Goal: Transaction & Acquisition: Purchase product/service

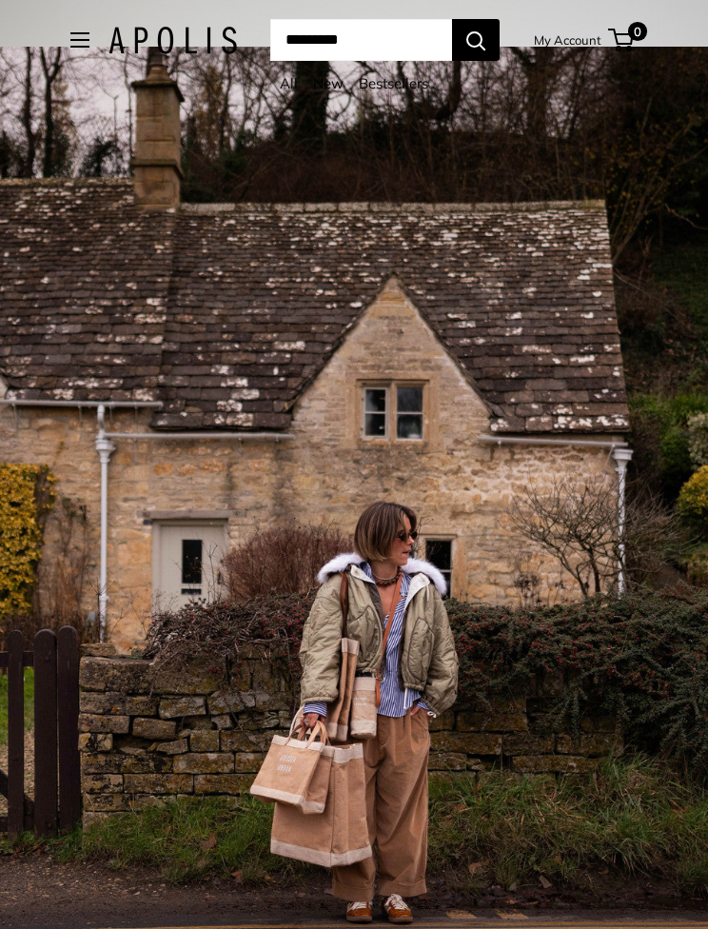
click at [70, 48] on button "Open menu" at bounding box center [79, 39] width 19 height 15
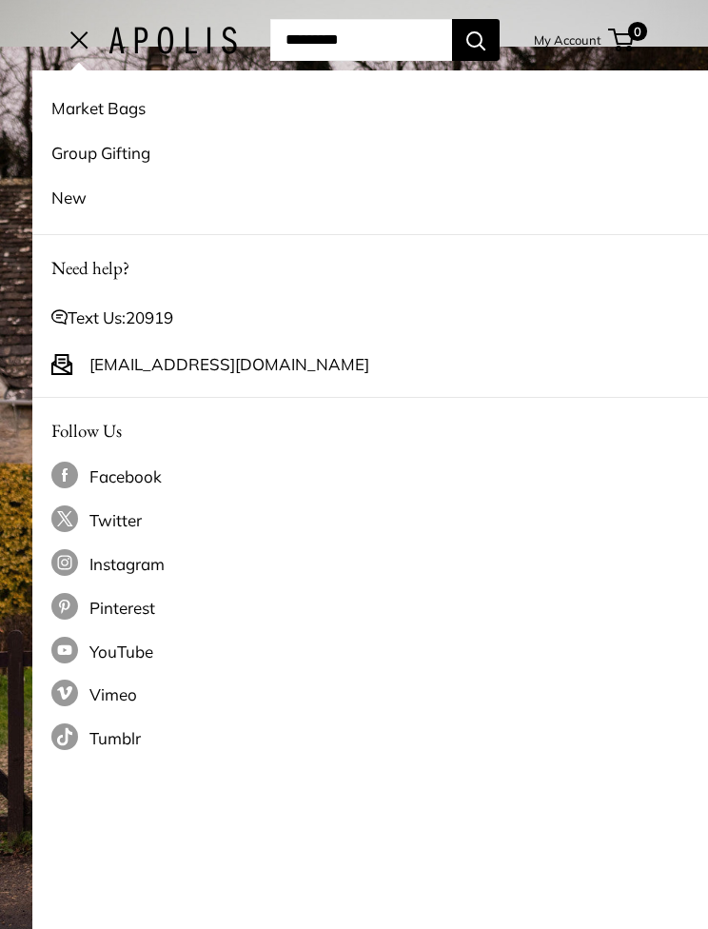
click at [115, 144] on link "Group Gifting" at bounding box center [386, 152] width 670 height 45
click at [59, 104] on link "Market Bags" at bounding box center [386, 108] width 670 height 45
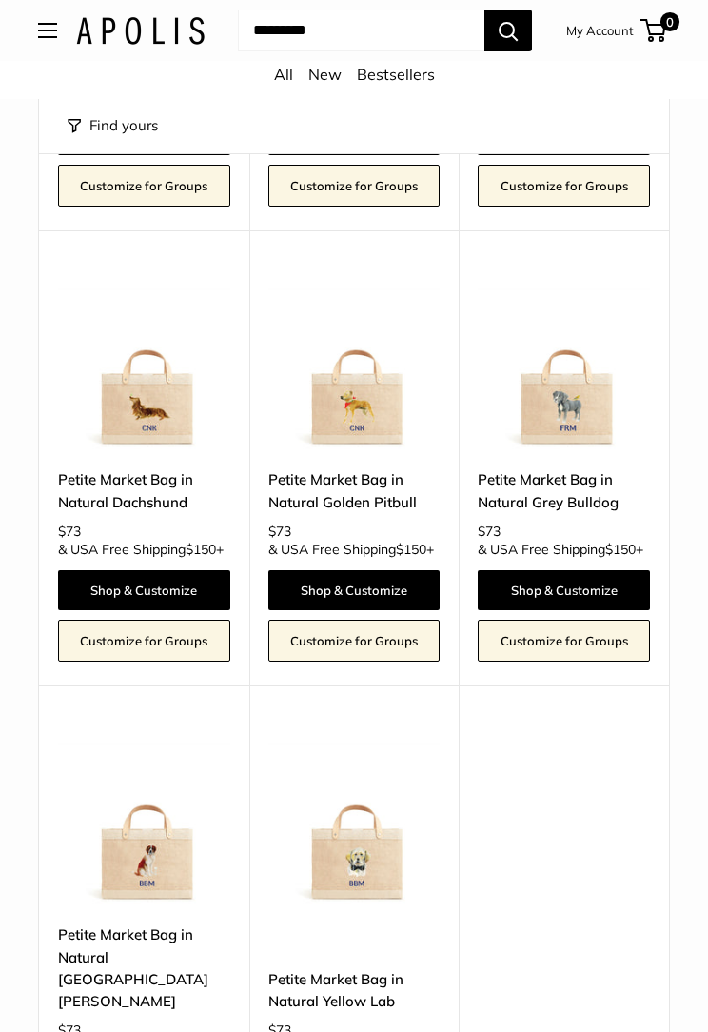
scroll to position [5231, 0]
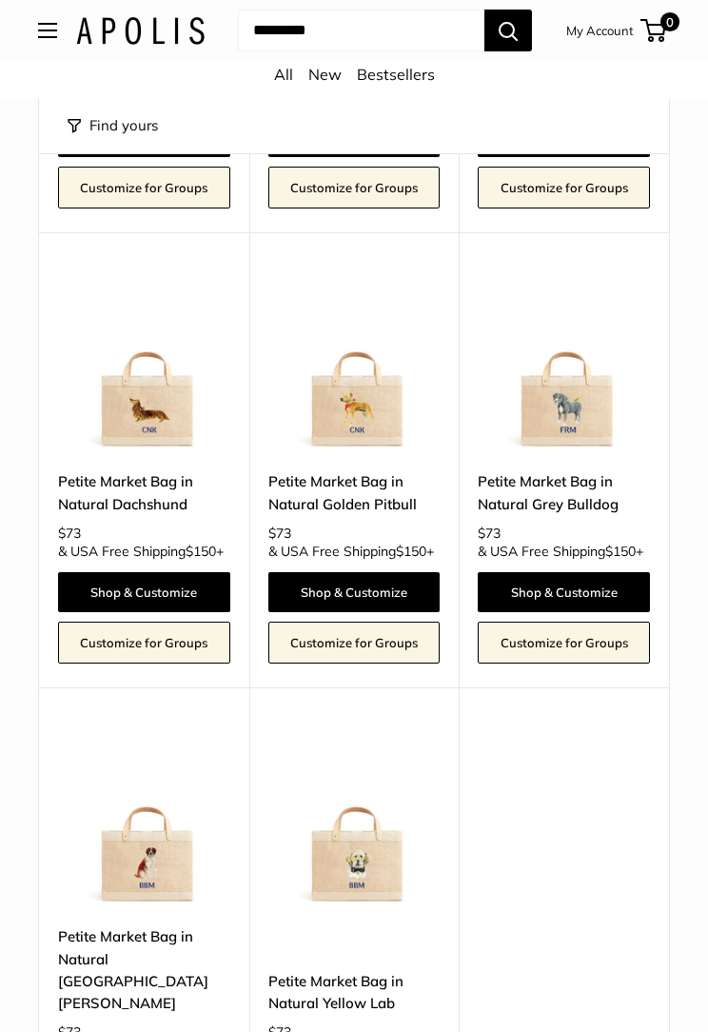
click at [55, 23] on button "Open menu" at bounding box center [47, 30] width 19 height 15
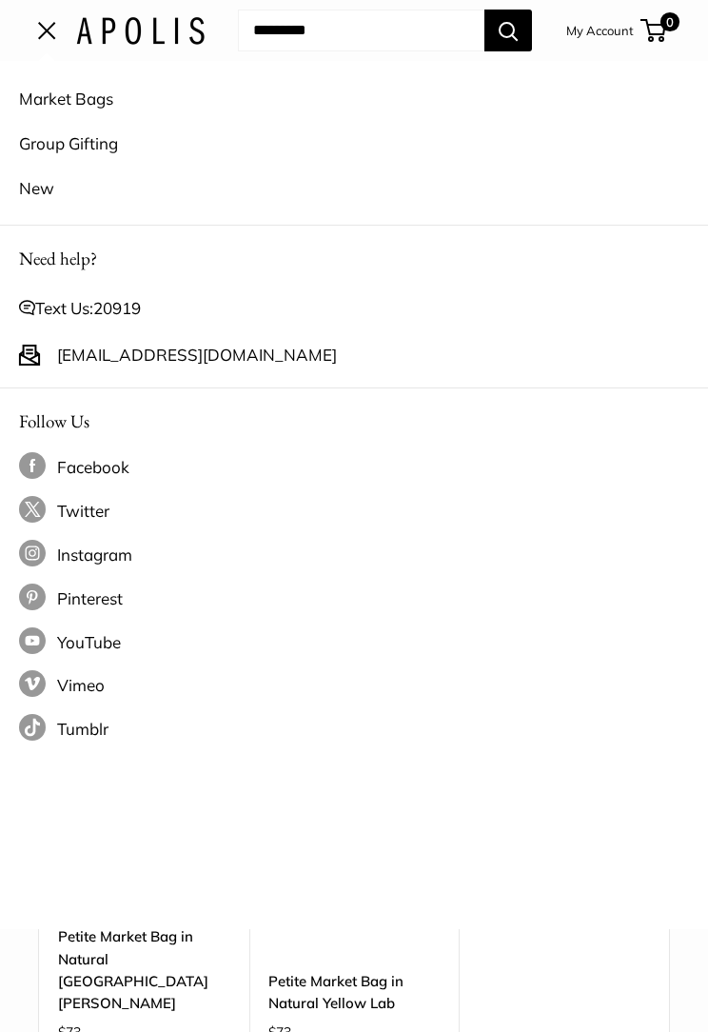
click at [13, 141] on div "Market Bags Group Gifting New" at bounding box center [354, 143] width 708 height 165
click at [71, 138] on link "Group Gifting" at bounding box center [354, 143] width 670 height 45
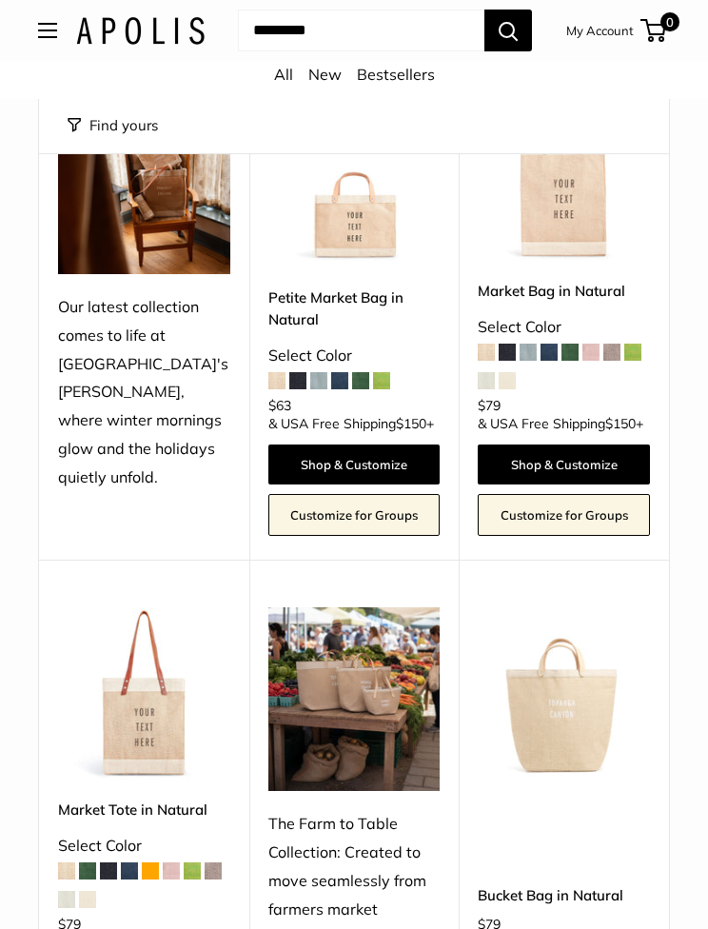
scroll to position [267, 0]
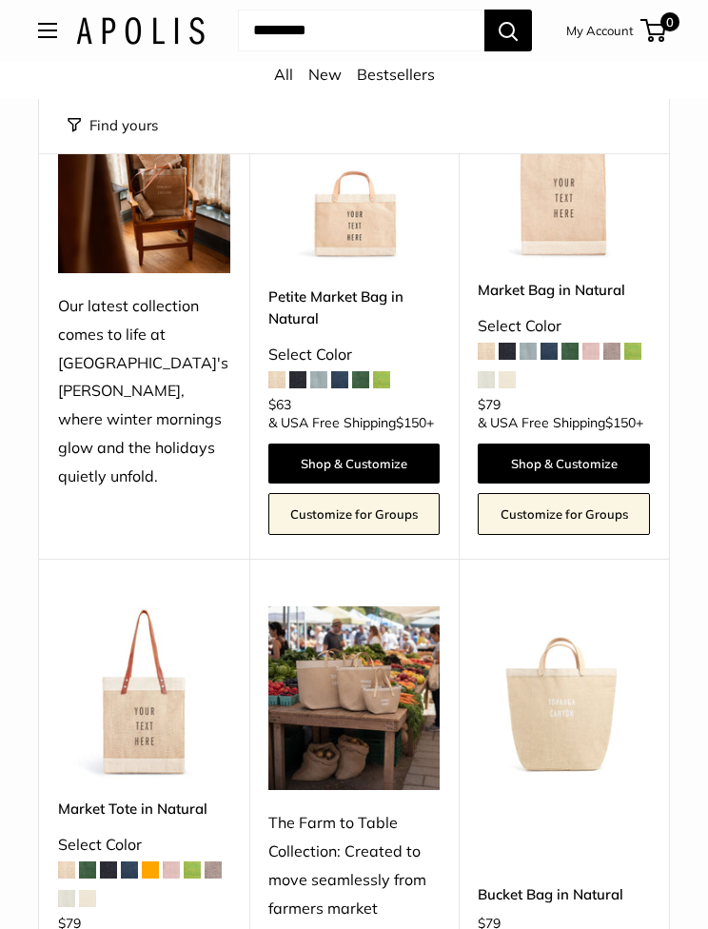
click at [116, 726] on img at bounding box center [144, 693] width 172 height 172
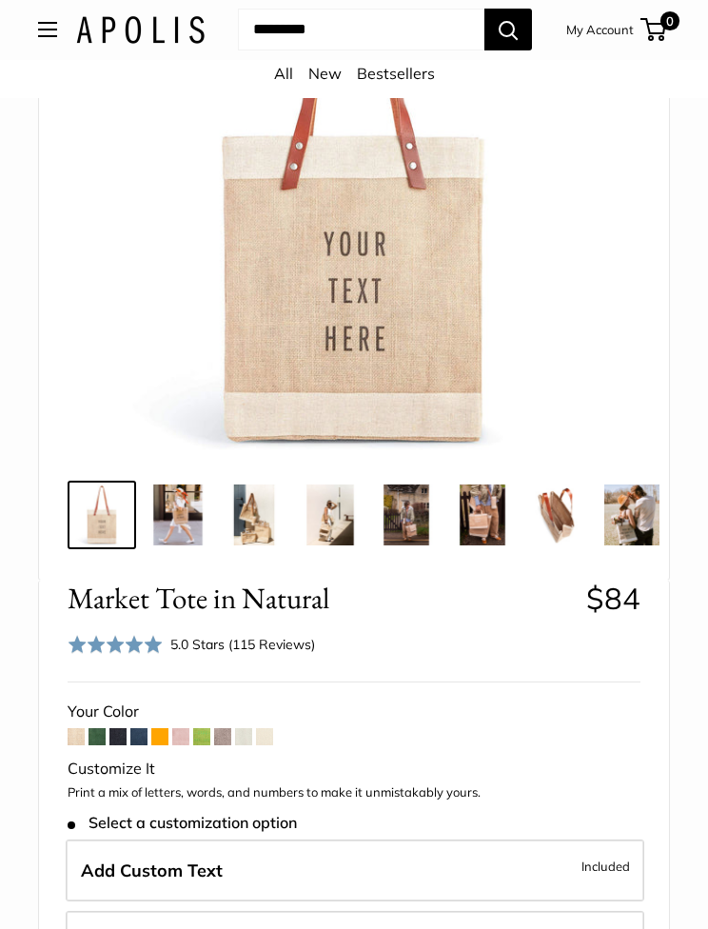
scroll to position [309, 0]
click at [154, 500] on img at bounding box center [178, 515] width 61 height 61
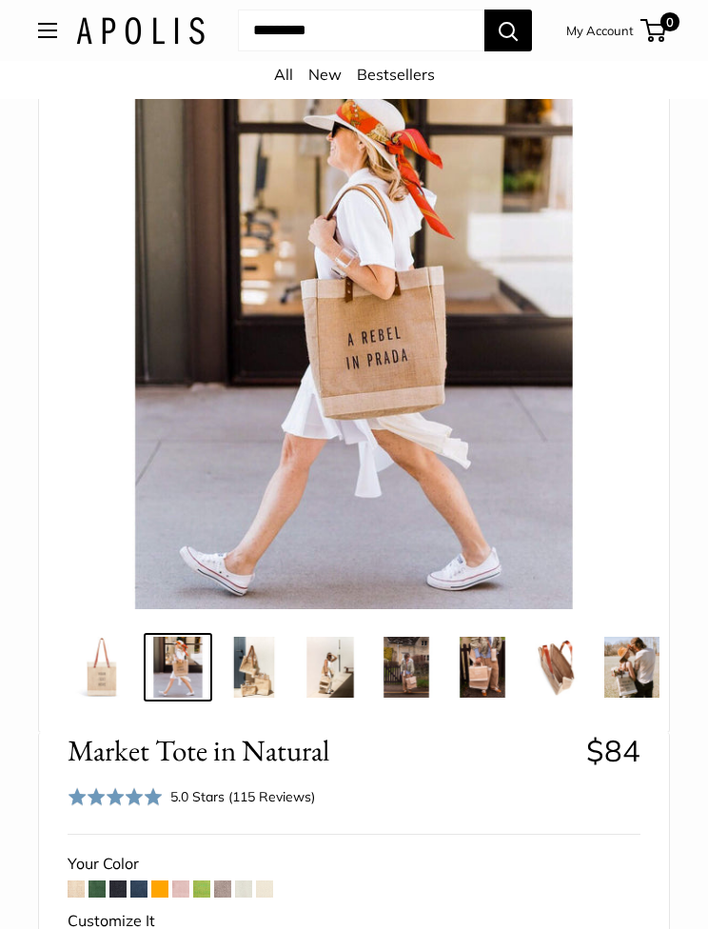
scroll to position [155, 0]
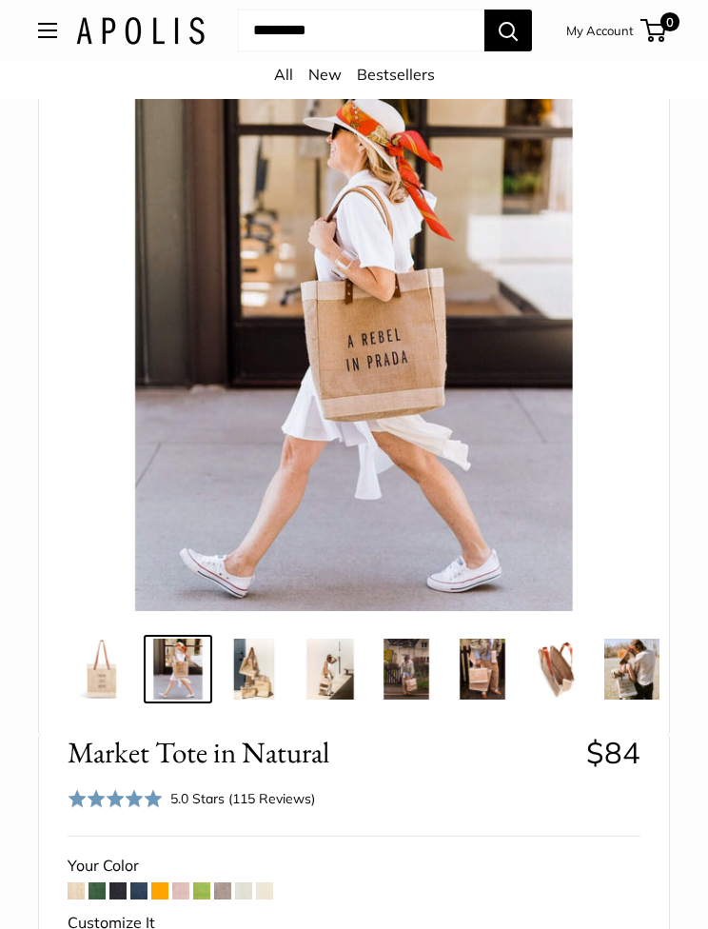
click at [240, 674] on img at bounding box center [254, 669] width 61 height 61
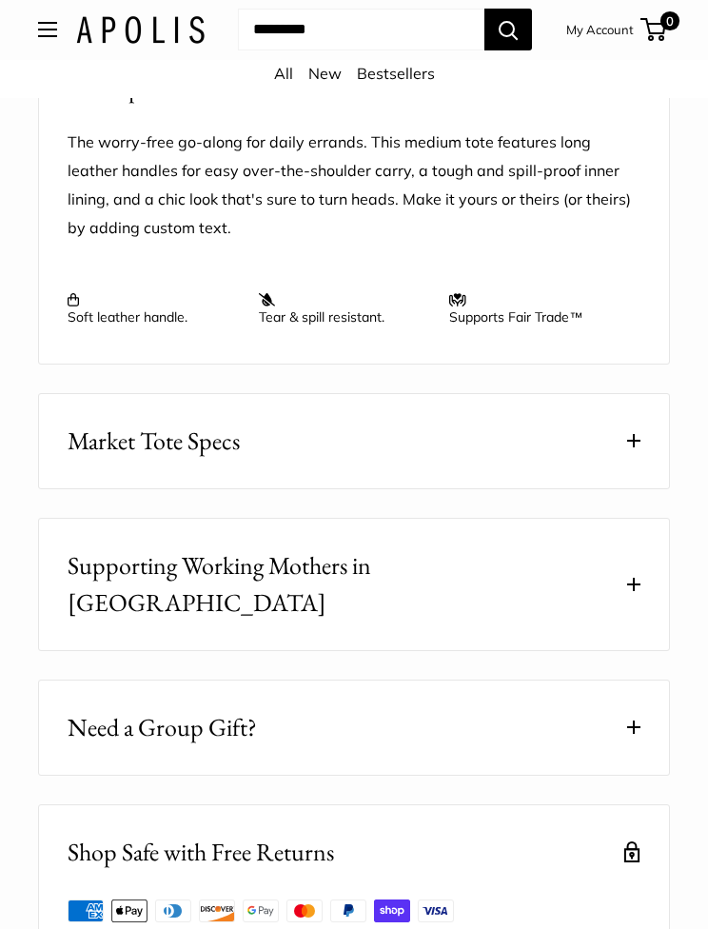
scroll to position [2035, 0]
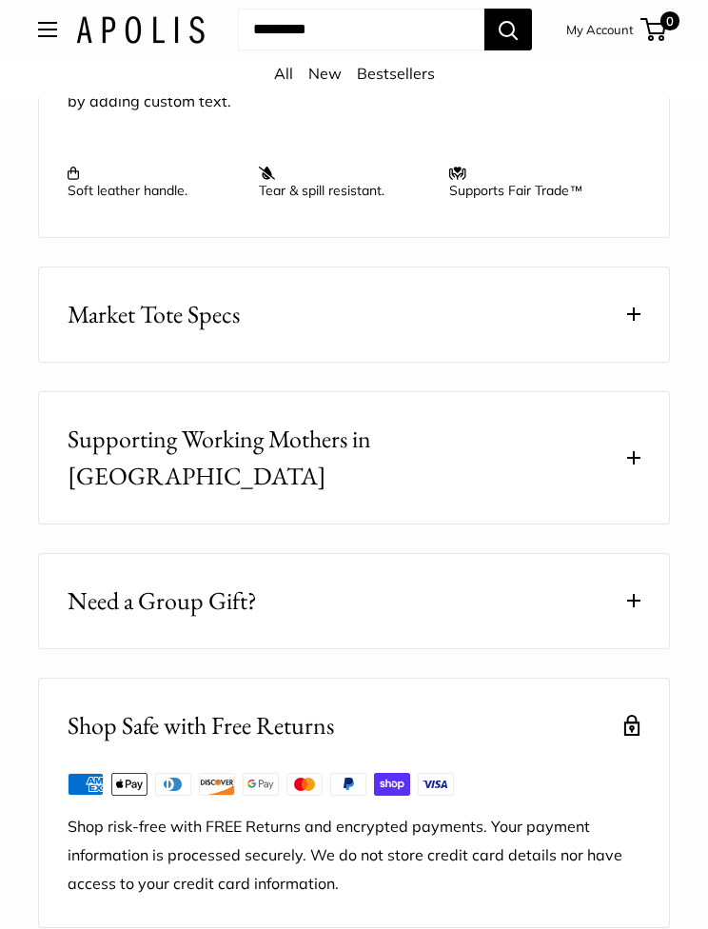
click at [74, 584] on span "Need a Group Gift?" at bounding box center [162, 602] width 189 height 37
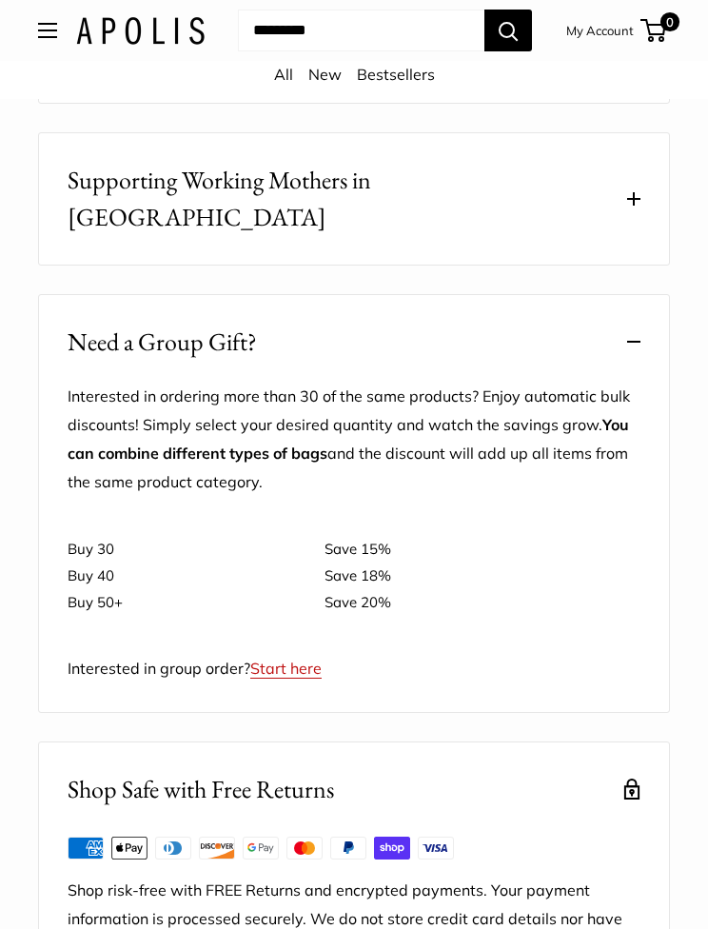
scroll to position [2369, 0]
